Goal: Information Seeking & Learning: Learn about a topic

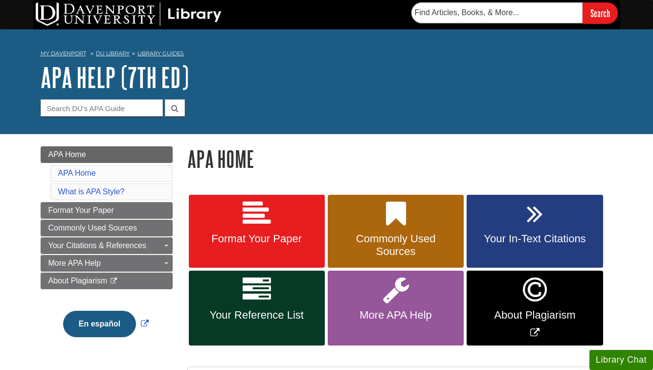
click at [249, 73] on h1 "APA Help (7th Ed)" at bounding box center [327, 77] width 572 height 29
click at [246, 225] on icon at bounding box center [257, 214] width 28 height 28
